Goal: Navigation & Orientation: Find specific page/section

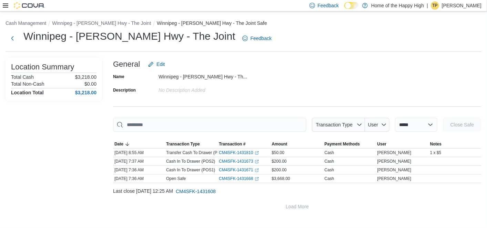
click at [478, 2] on p "[PERSON_NAME]" at bounding box center [462, 5] width 40 height 8
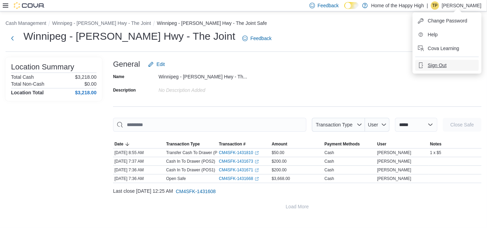
click at [440, 66] on span "Sign Out" at bounding box center [437, 65] width 19 height 7
